Goal: Find specific page/section: Find specific page/section

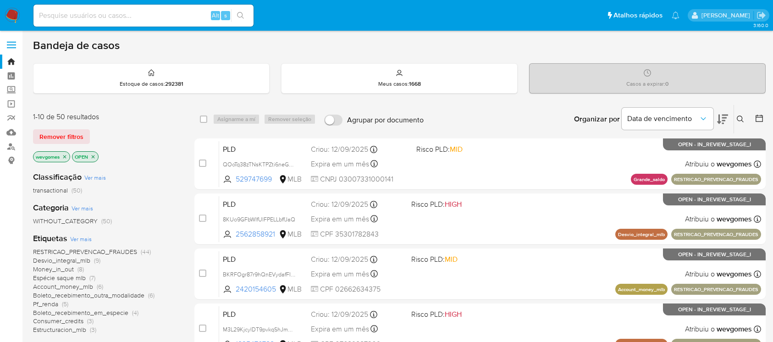
click at [8, 13] on img at bounding box center [13, 16] width 16 height 16
click at [14, 19] on img at bounding box center [13, 16] width 16 height 16
click at [13, 106] on link "Operações em massa" at bounding box center [54, 104] width 109 height 14
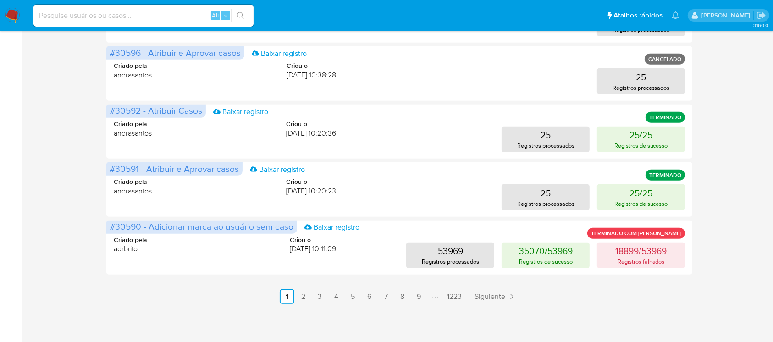
scroll to position [474, 0]
click at [300, 299] on link "2" at bounding box center [303, 295] width 15 height 15
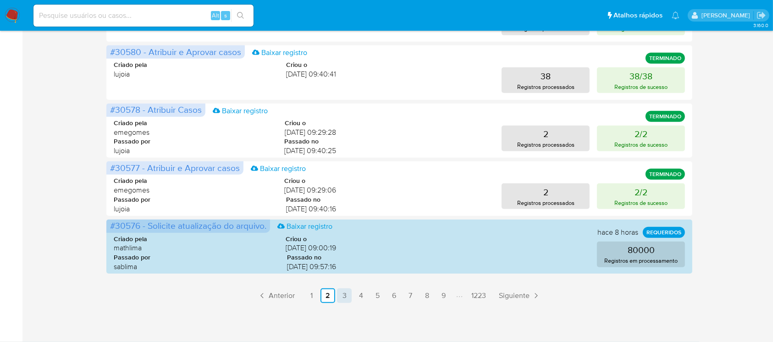
click at [343, 299] on link "3" at bounding box center [344, 295] width 15 height 15
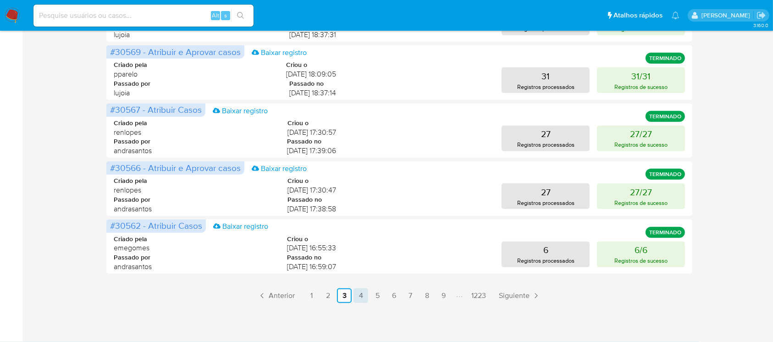
click at [360, 298] on link "4" at bounding box center [361, 295] width 15 height 15
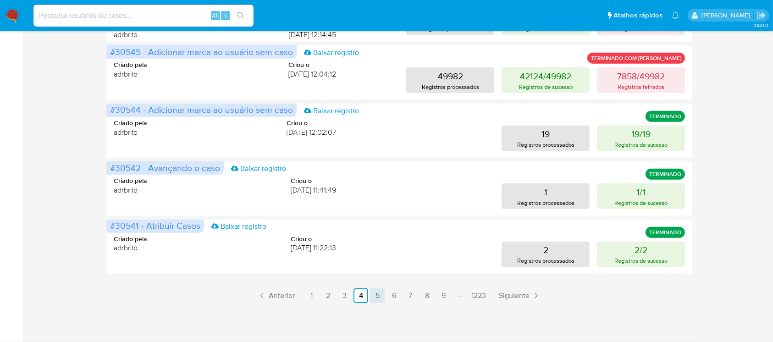
click at [374, 299] on link "5" at bounding box center [377, 295] width 15 height 15
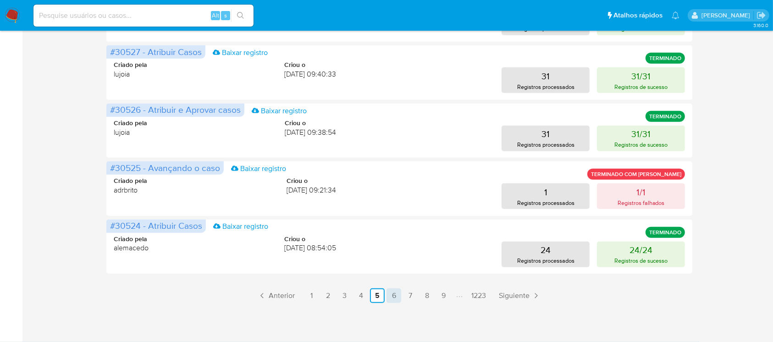
click at [392, 300] on link "6" at bounding box center [394, 295] width 15 height 15
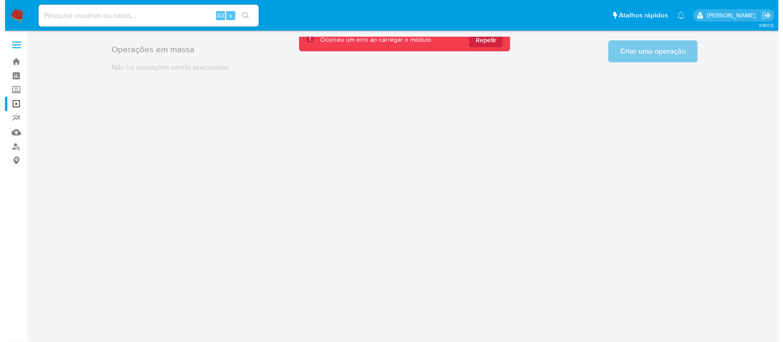
scroll to position [0, 0]
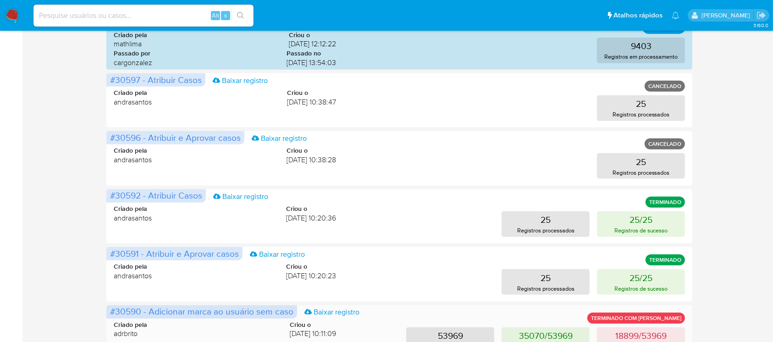
scroll to position [474, 0]
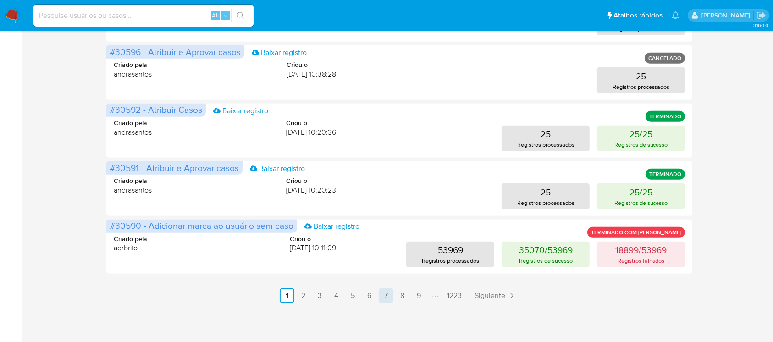
click at [393, 297] on link "7" at bounding box center [386, 295] width 15 height 15
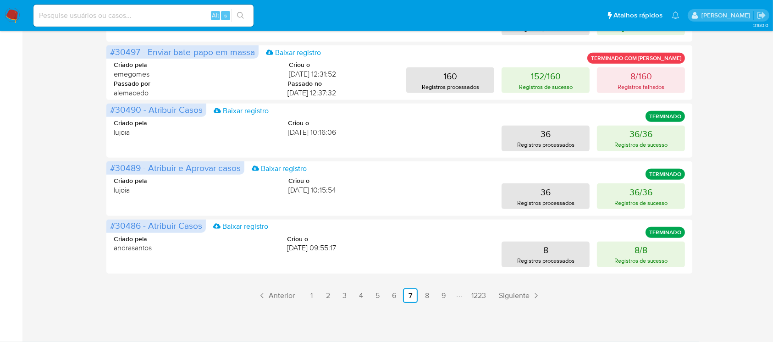
scroll to position [393, 0]
click at [393, 298] on link "6" at bounding box center [394, 295] width 15 height 15
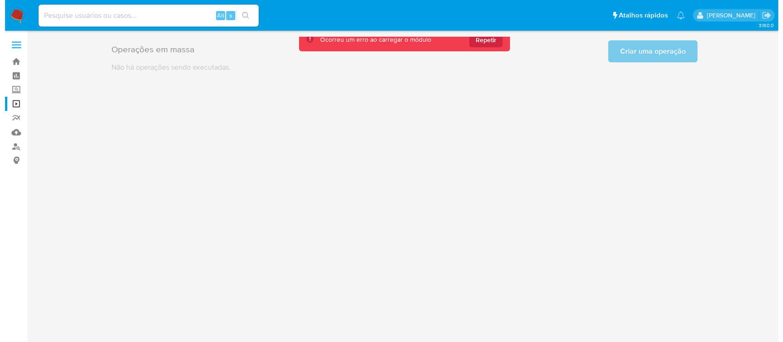
scroll to position [0, 0]
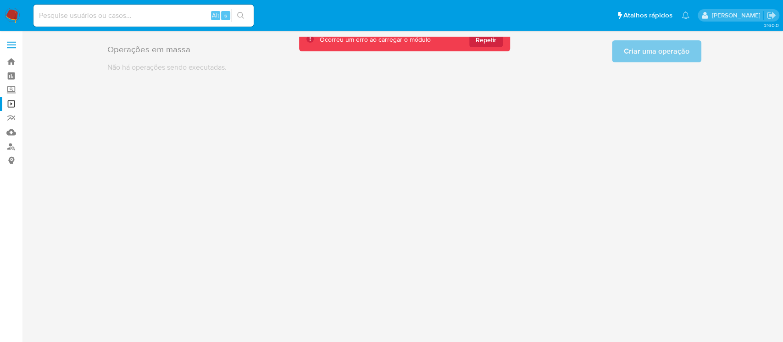
click at [445, 187] on div "3.160.0" at bounding box center [404, 186] width 742 height 299
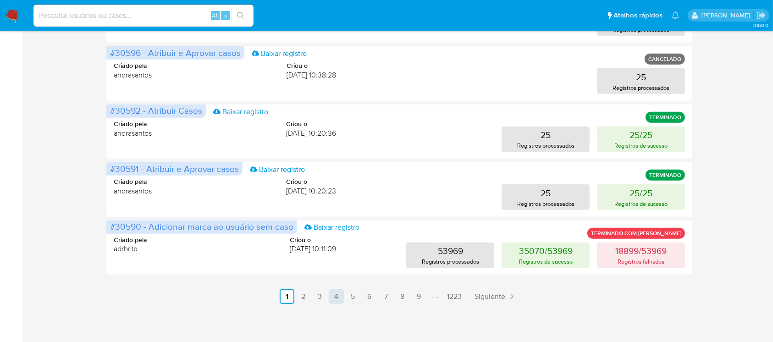
scroll to position [474, 0]
click at [367, 296] on link "6" at bounding box center [369, 295] width 15 height 15
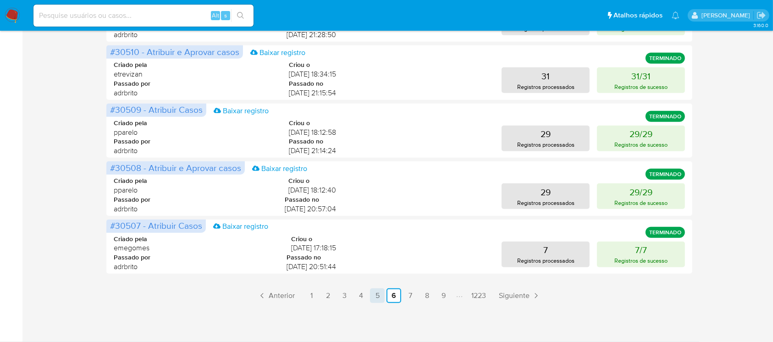
click at [375, 295] on link "5" at bounding box center [377, 295] width 15 height 15
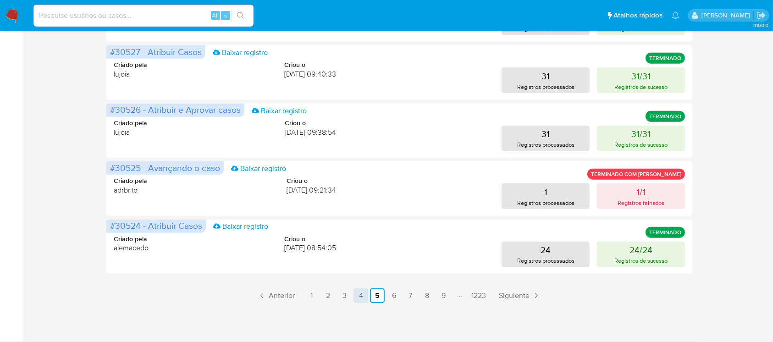
click at [360, 295] on link "4" at bounding box center [361, 295] width 15 height 15
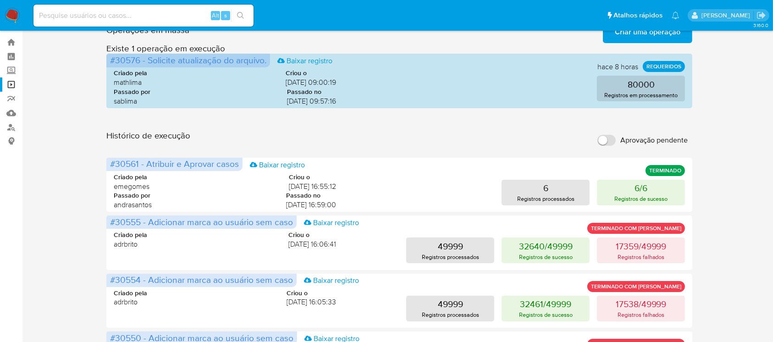
scroll to position [0, 0]
